Goal: Transaction & Acquisition: Purchase product/service

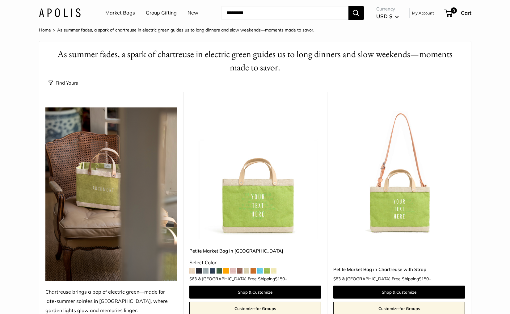
click at [72, 15] on img at bounding box center [60, 12] width 42 height 9
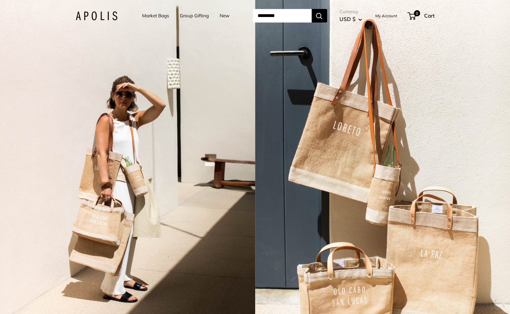
click at [201, 64] on div "2 / 7" at bounding box center [127, 157] width 255 height 314
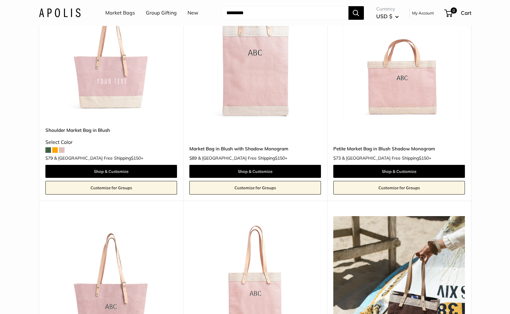
scroll to position [506, 0]
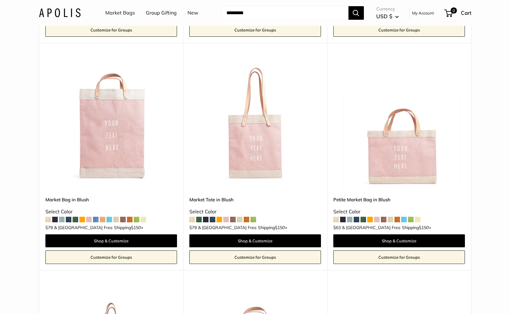
click at [192, 10] on link "New" at bounding box center [193, 12] width 11 height 9
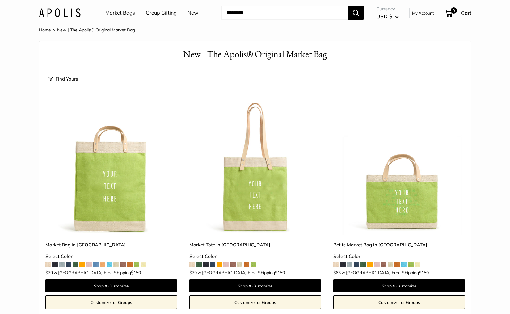
click at [164, 13] on link "Group Gifting" at bounding box center [161, 12] width 31 height 9
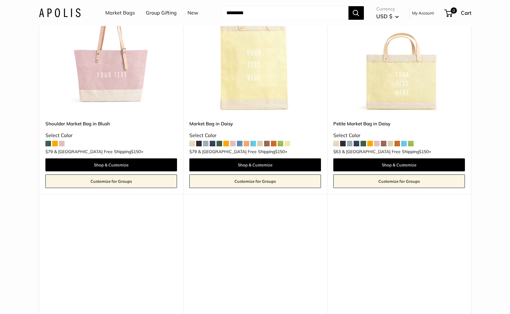
scroll to position [473, 0]
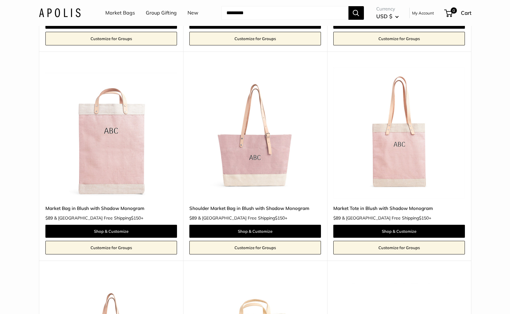
click at [122, 15] on link "Market Bags" at bounding box center [120, 12] width 30 height 9
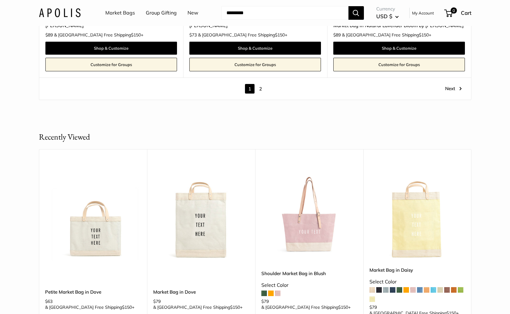
scroll to position [3575, 0]
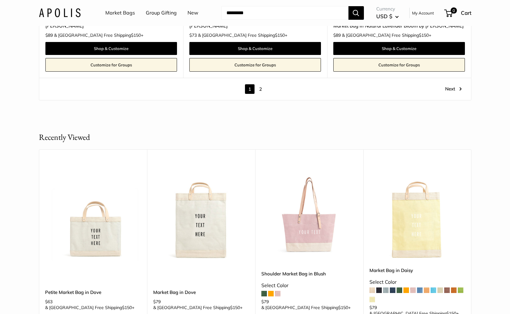
click at [260, 84] on link "2" at bounding box center [261, 89] width 10 height 10
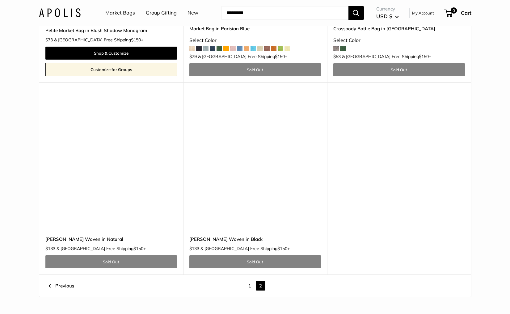
scroll to position [1365, 0]
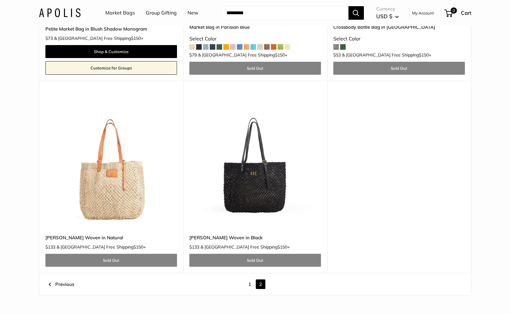
click at [0, 0] on img at bounding box center [0, 0] width 0 height 0
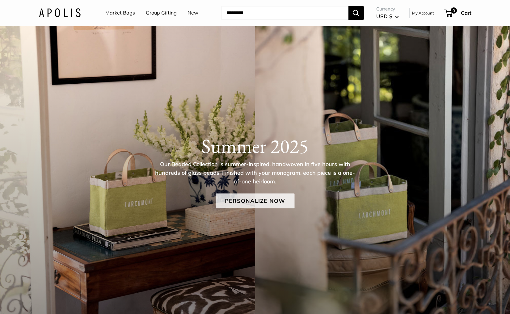
click at [262, 200] on link "Personalize Now" at bounding box center [255, 200] width 79 height 15
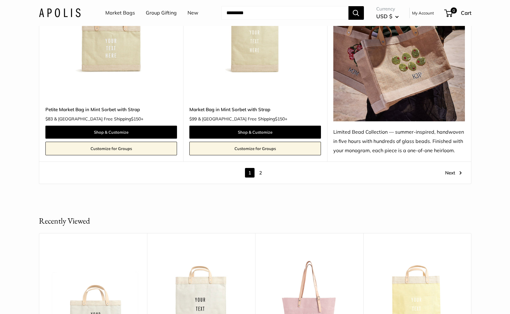
scroll to position [3615, 0]
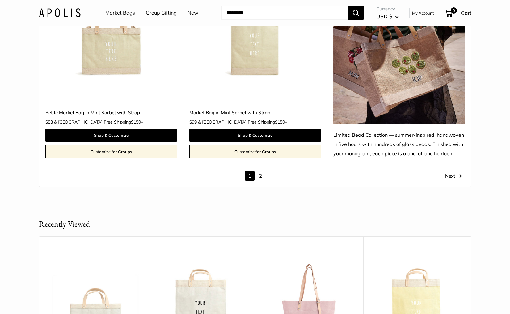
click at [259, 176] on link "2" at bounding box center [261, 176] width 10 height 10
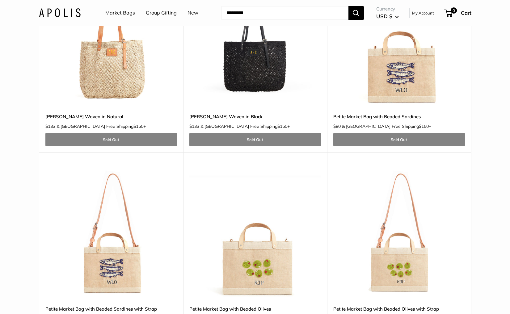
scroll to position [648, 0]
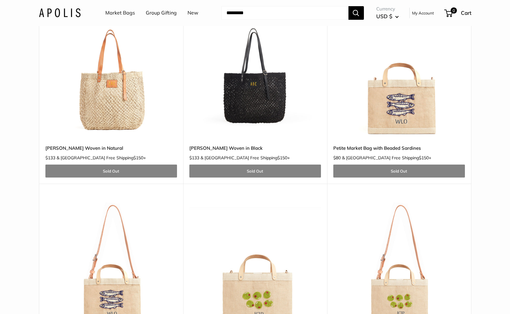
click at [0, 0] on img at bounding box center [0, 0] width 0 height 0
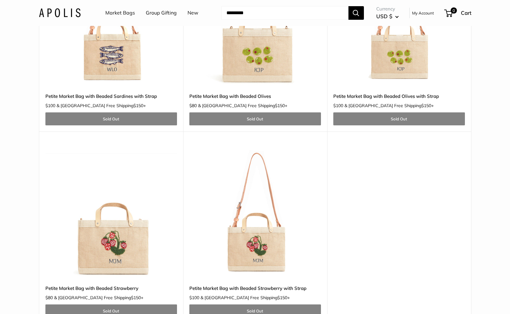
scroll to position [893, 0]
click at [0, 0] on img at bounding box center [0, 0] width 0 height 0
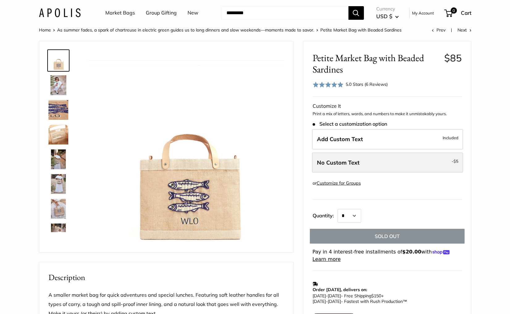
click at [379, 162] on label "No Custom Text - $5" at bounding box center [387, 163] width 151 height 20
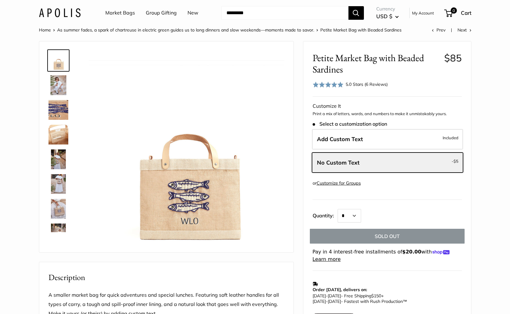
click at [375, 86] on div "5.0 Stars (6 Reviews)" at bounding box center [367, 84] width 42 height 7
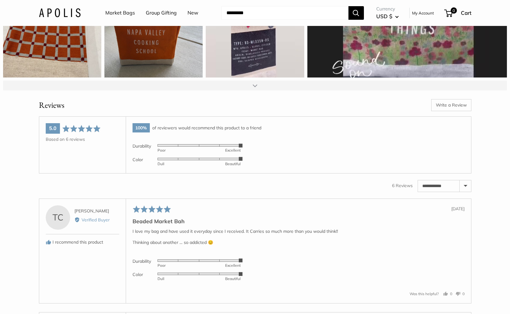
scroll to position [1001, 0]
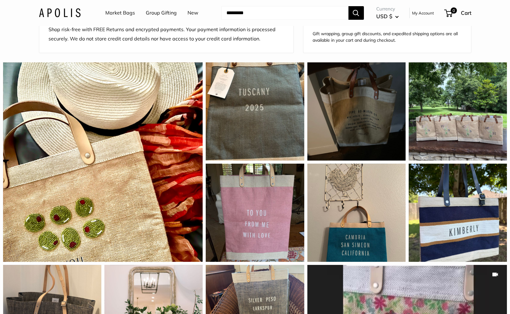
scroll to position [504, 0]
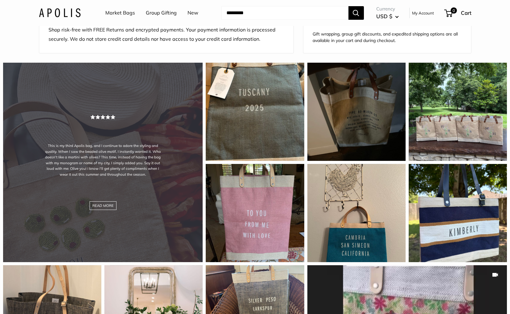
click at [115, 186] on div "This is my third Apolis bag, and I continue to adore the styling and quality. W…" at bounding box center [103, 163] width 200 height 200
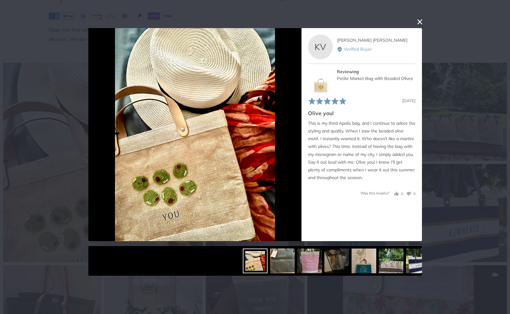
click at [35, 161] on div "User-Uploaded Media Gallery Your browser doesn't support HTML5 videos. Your bro…" at bounding box center [255, 157] width 510 height 314
